Goal: Task Accomplishment & Management: Manage account settings

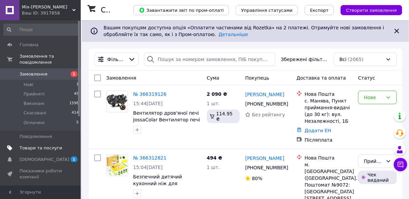
click at [45, 145] on span "Товари та послуги" at bounding box center [41, 148] width 43 height 6
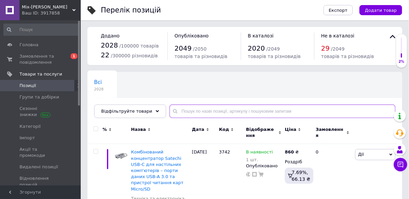
click at [219, 110] on input "text" at bounding box center [283, 110] width 226 height 13
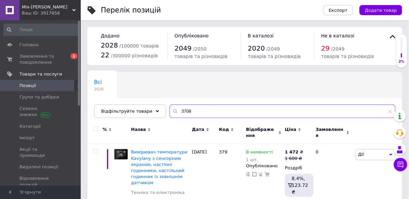
type input "3708"
click at [223, 129] on span "Код" at bounding box center [224, 129] width 10 height 6
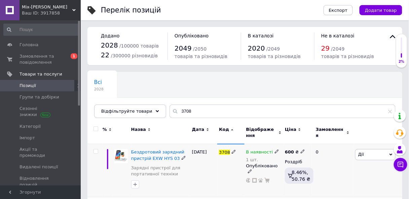
click at [262, 150] on span "В наявності" at bounding box center [259, 152] width 27 height 7
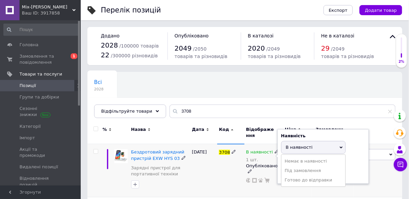
click at [293, 147] on span "В наявності" at bounding box center [299, 146] width 27 height 5
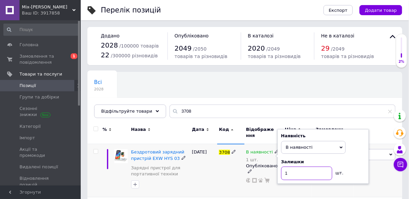
click at [295, 172] on input "1" at bounding box center [306, 172] width 51 height 13
type input "2"
